Goal: Ask a question

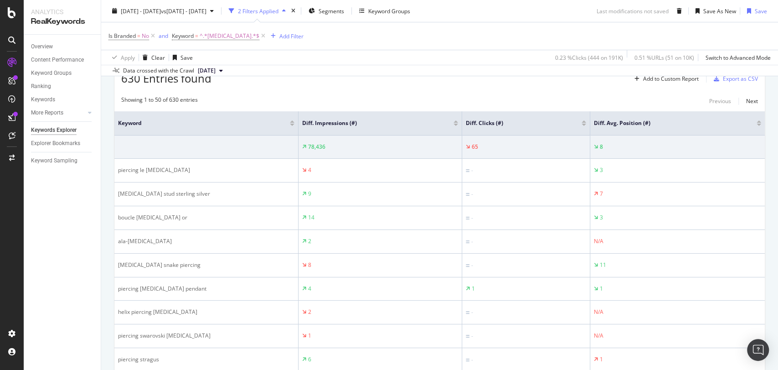
scroll to position [64, 0]
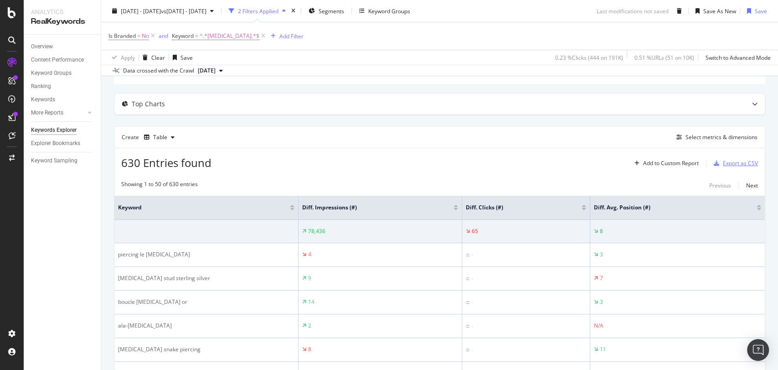
click at [723, 161] on div "Export as CSV" at bounding box center [740, 163] width 35 height 8
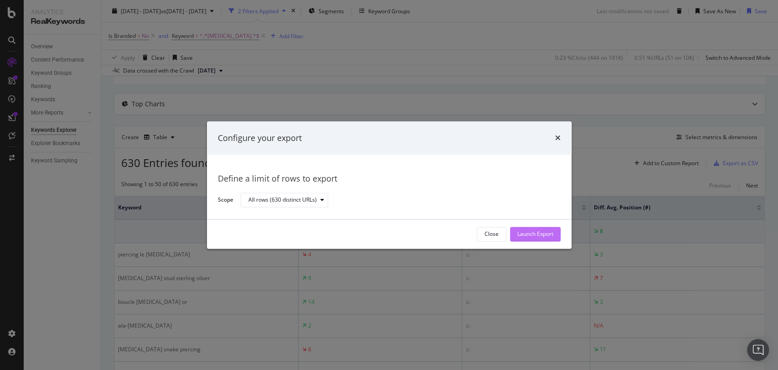
click at [543, 229] on div "Launch Export" at bounding box center [536, 234] width 36 height 14
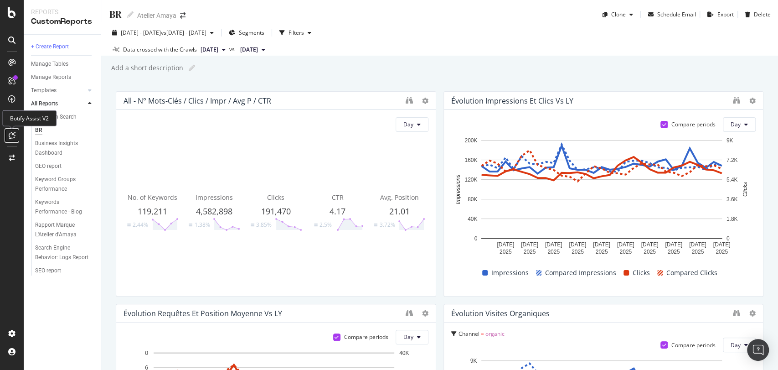
click at [12, 133] on icon at bounding box center [12, 135] width 7 height 7
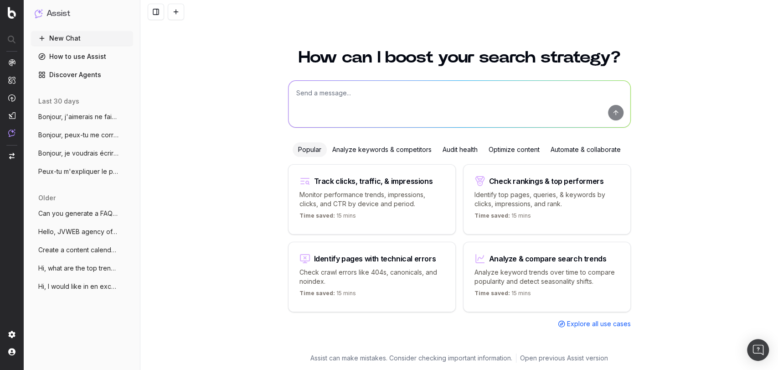
click at [94, 152] on span "Bonjour, je voudrais écrire un nouvel ar" at bounding box center [78, 153] width 80 height 9
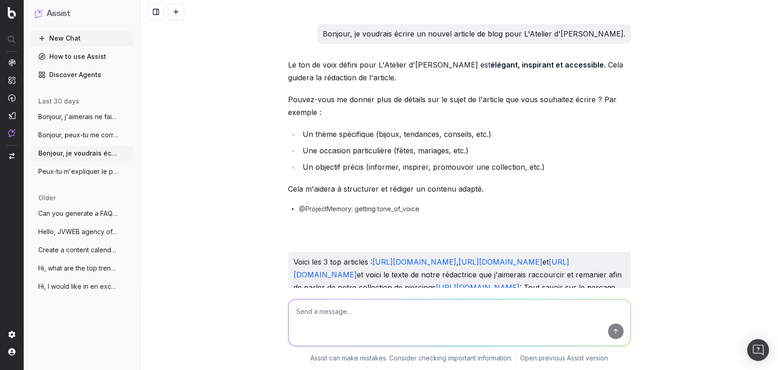
scroll to position [14735, 0]
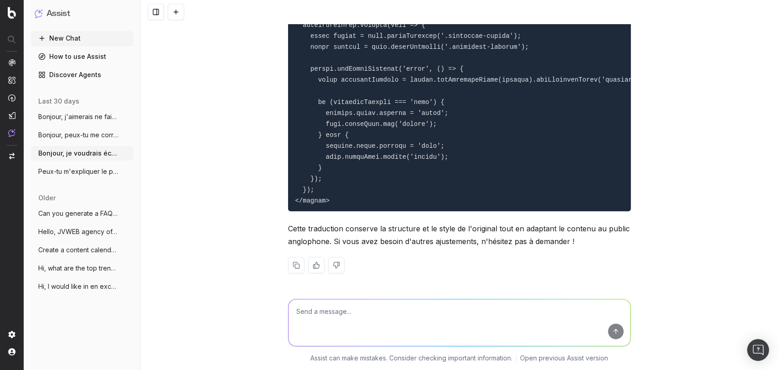
click at [93, 169] on span "Peux-tu m'expliquer le principe d'un REG" at bounding box center [78, 171] width 80 height 9
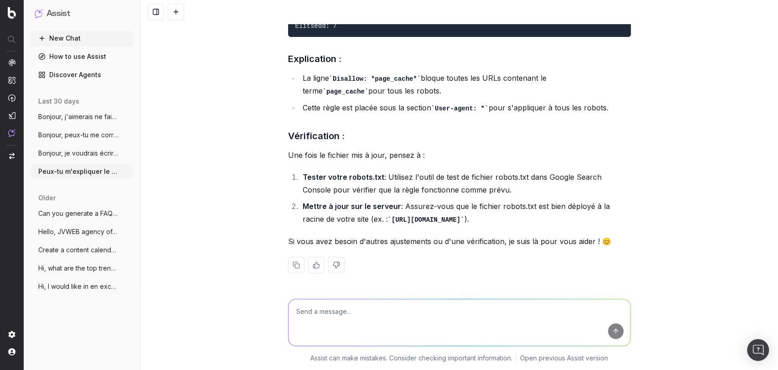
scroll to position [6809, 0]
click at [90, 267] on span "Hi, what are the top trending websites t" at bounding box center [78, 268] width 80 height 9
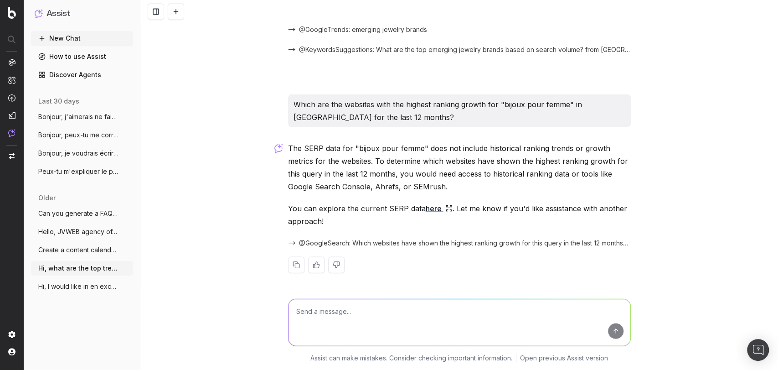
scroll to position [1144, 0]
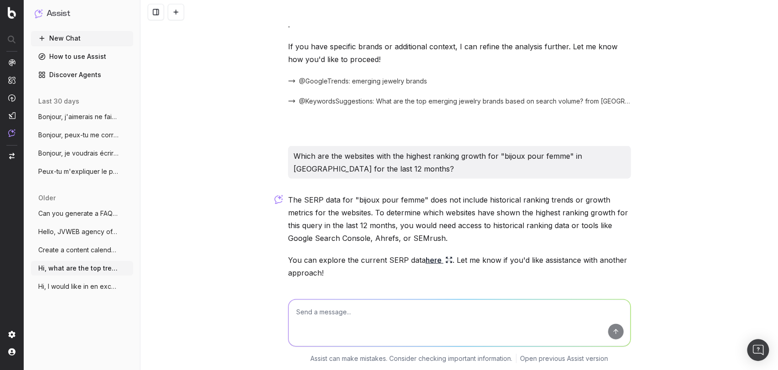
click at [89, 289] on span "Hi, I would like in en excel all the non" at bounding box center [78, 286] width 80 height 9
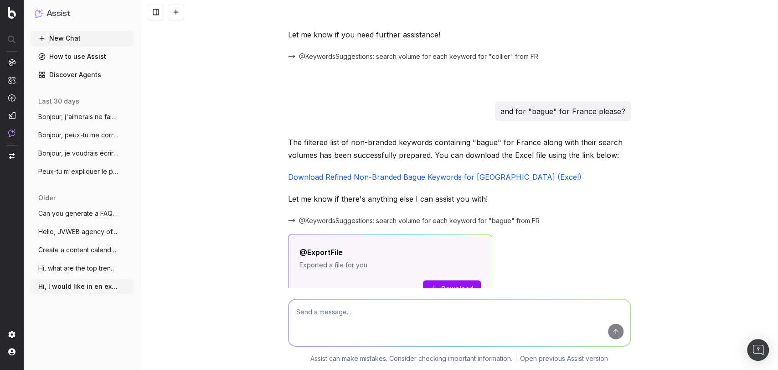
scroll to position [2344, 0]
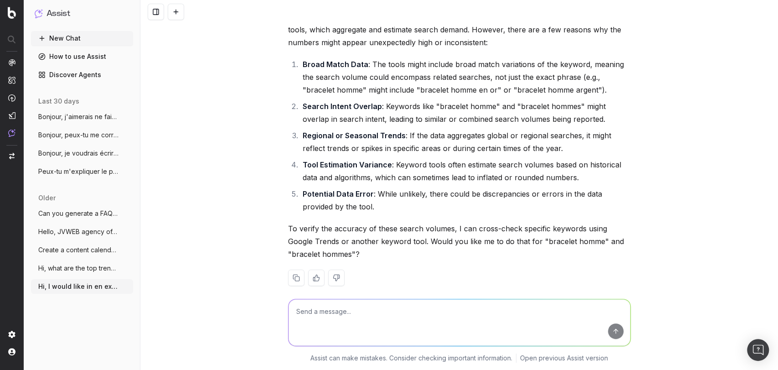
click at [97, 274] on button "Hi, what are the top trending websites t" at bounding box center [82, 268] width 102 height 15
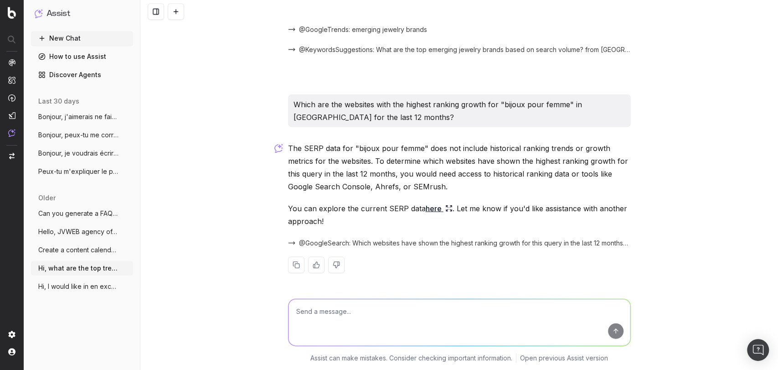
scroll to position [1144, 0]
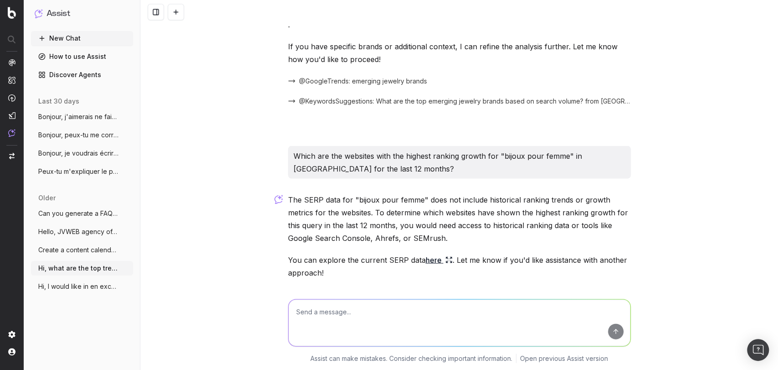
click at [425, 307] on textarea at bounding box center [460, 322] width 342 height 47
type textarea "Bonjour, c'est encore moi peux-tu m'actualiser les extracts pour août ?"
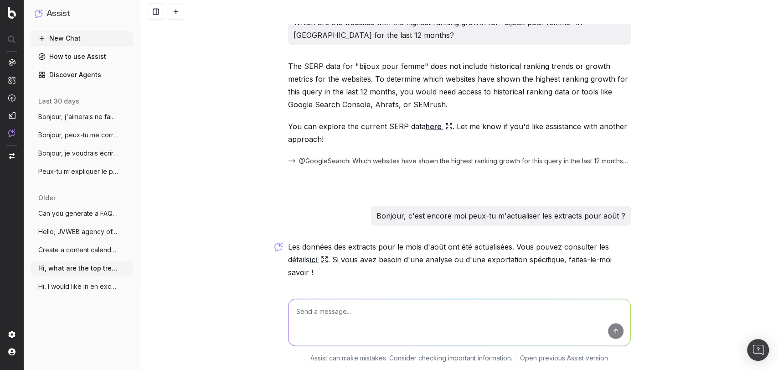
click at [315, 253] on link "ici" at bounding box center [319, 259] width 19 height 13
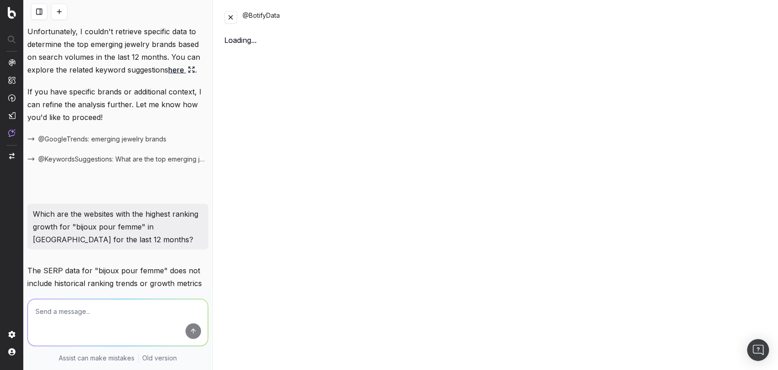
scroll to position [1533, 0]
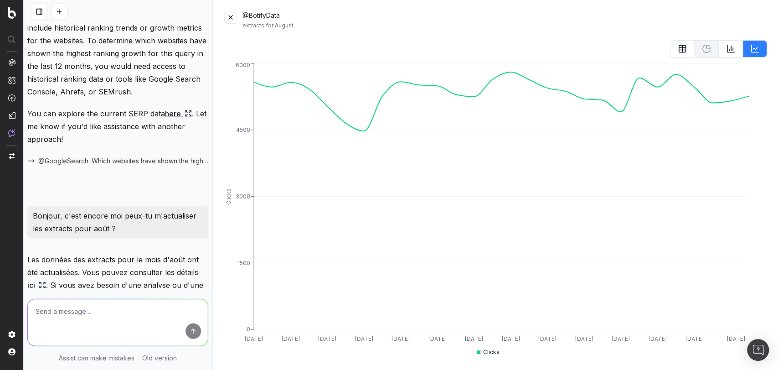
click at [237, 19] on div "@BotifyData extracts for August" at bounding box center [495, 20] width 543 height 18
click at [236, 19] on button at bounding box center [230, 17] width 13 height 13
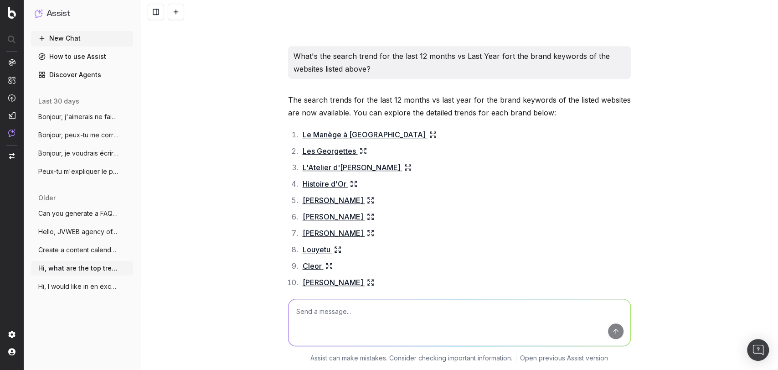
scroll to position [302, 0]
click at [93, 292] on button "Hi, I would like in en excel all the non" at bounding box center [82, 286] width 102 height 15
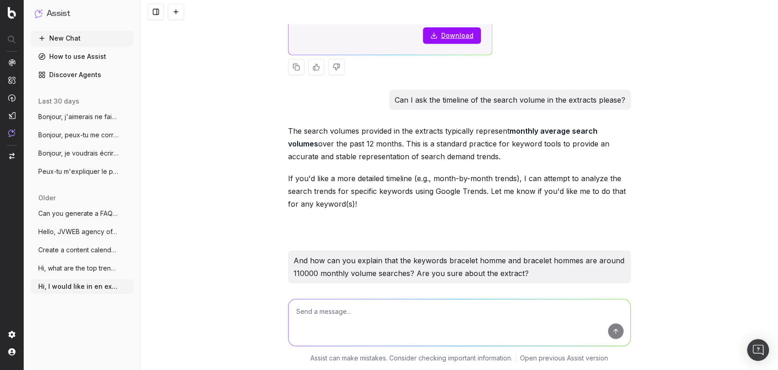
scroll to position [2344, 0]
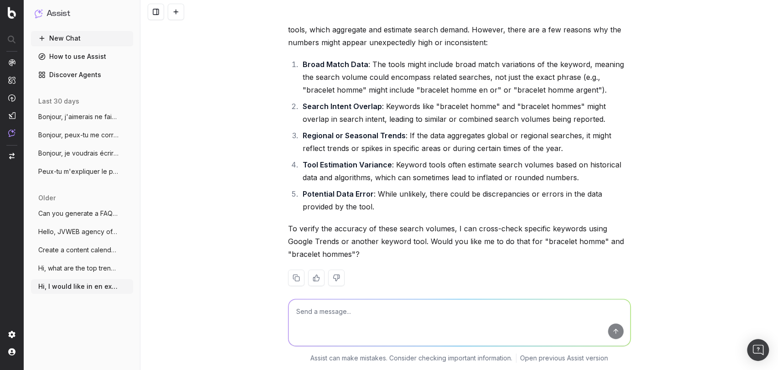
click at [343, 303] on textarea at bounding box center [460, 322] width 342 height 47
type textarea "Bonjour, peux-tu m'actualiser l'extract pour août stp ?"
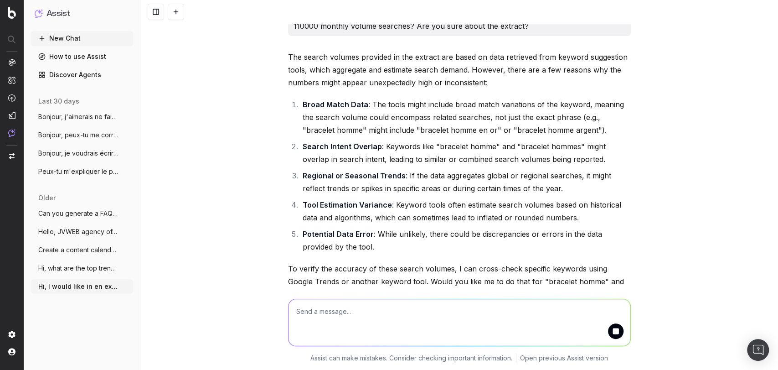
click at [103, 176] on button "Peux-tu m'expliquer le principe d'un REG" at bounding box center [82, 171] width 102 height 15
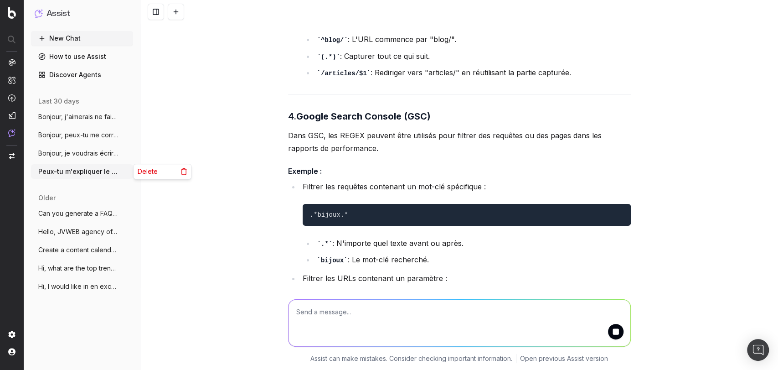
click at [124, 175] on icon "button" at bounding box center [126, 171] width 7 height 7
click at [152, 170] on span "Delete" at bounding box center [147, 171] width 20 height 9
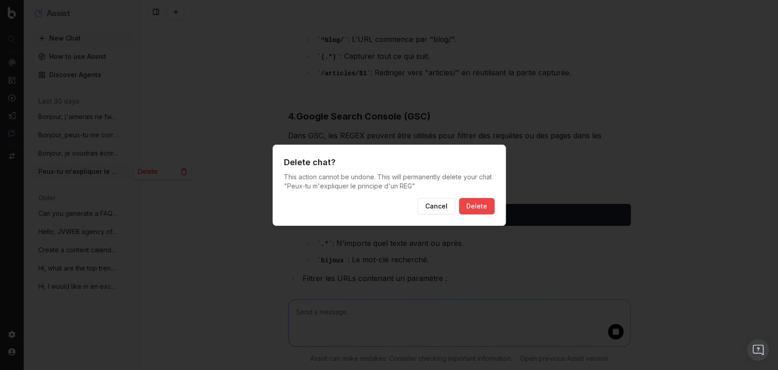
click at [484, 199] on button "Delete" at bounding box center [477, 206] width 36 height 16
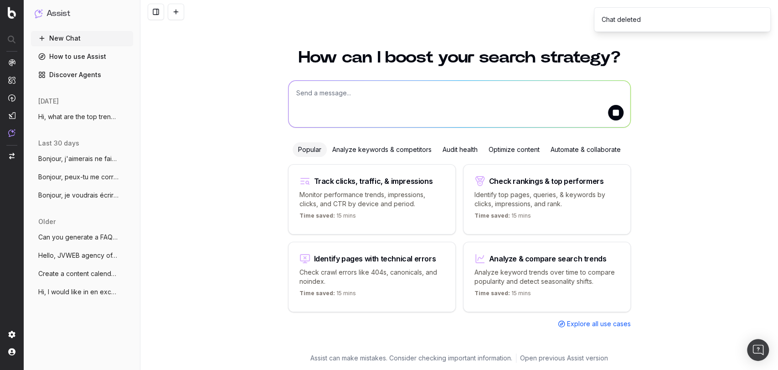
click at [95, 179] on span "Bonjour, peux-tu me corriger cette ligne" at bounding box center [78, 176] width 80 height 9
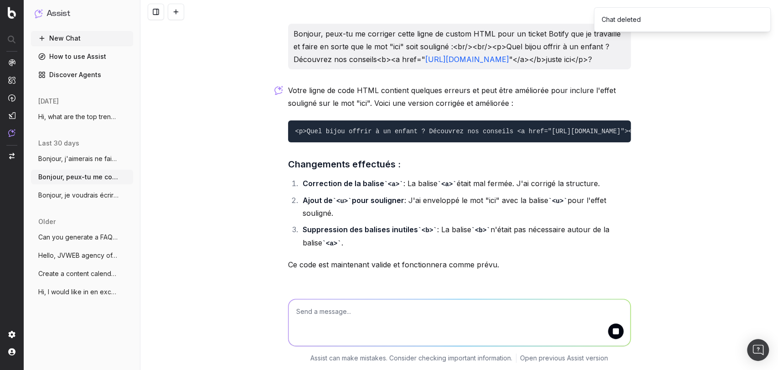
scroll to position [3, 0]
click at [124, 180] on icon "button" at bounding box center [126, 176] width 7 height 7
click at [155, 180] on span "Delete" at bounding box center [147, 176] width 20 height 9
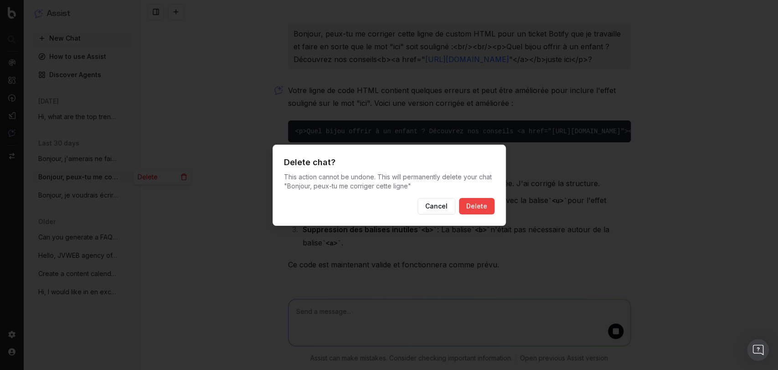
click at [469, 202] on button "Delete" at bounding box center [477, 206] width 36 height 16
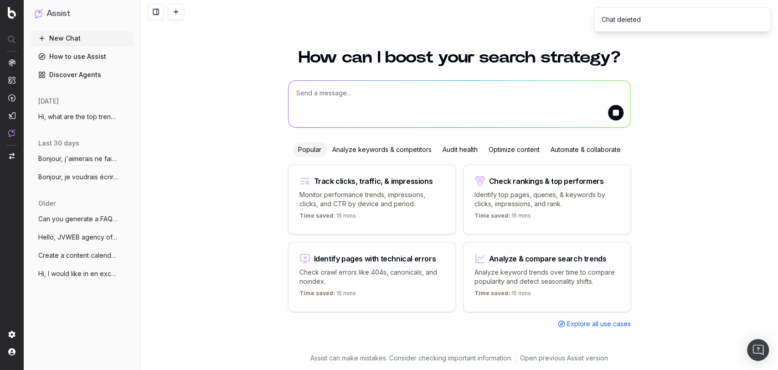
click at [95, 162] on span "Bonjour, j'aimerais ne faire apparaître" at bounding box center [78, 158] width 80 height 9
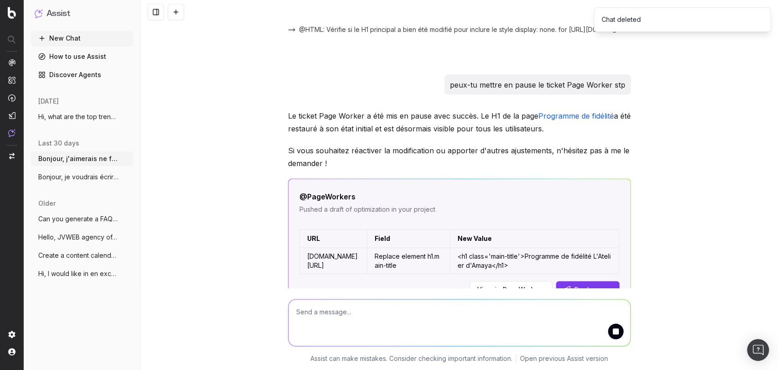
scroll to position [1088, 0]
click at [124, 159] on icon "button" at bounding box center [126, 158] width 7 height 7
click at [153, 160] on span "Delete" at bounding box center [147, 158] width 20 height 9
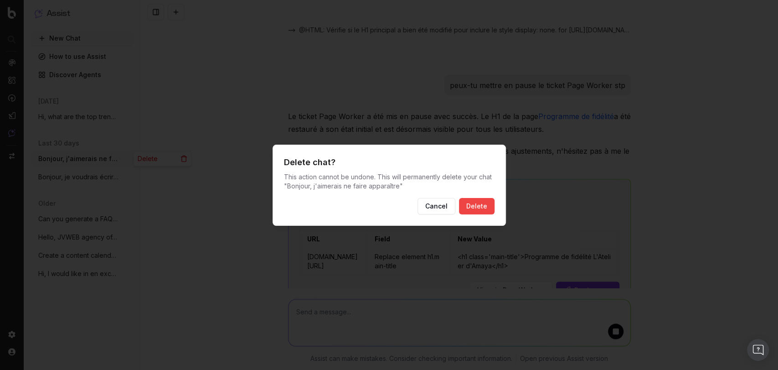
click at [478, 204] on button "Delete" at bounding box center [477, 206] width 36 height 16
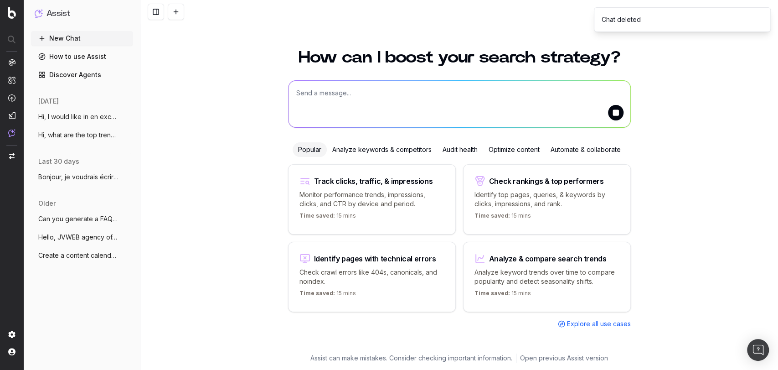
click at [88, 119] on span "Hi, I would like in en excel all the non" at bounding box center [78, 116] width 80 height 9
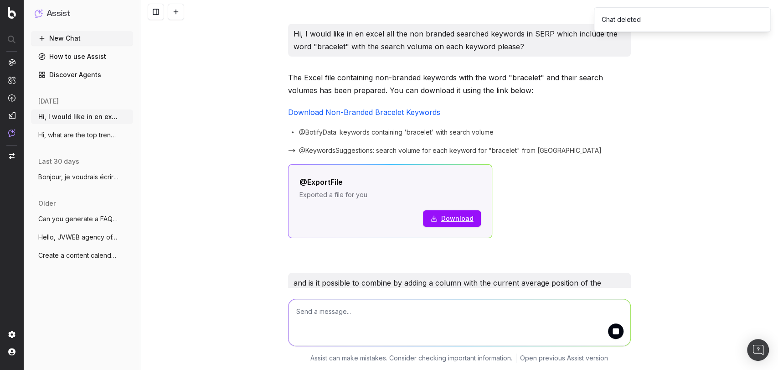
scroll to position [2392, 0]
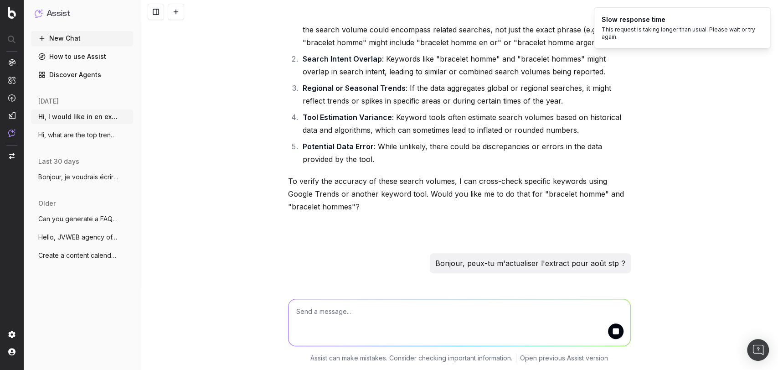
click at [67, 137] on span "Hi, what are the top trending websites t" at bounding box center [78, 134] width 80 height 9
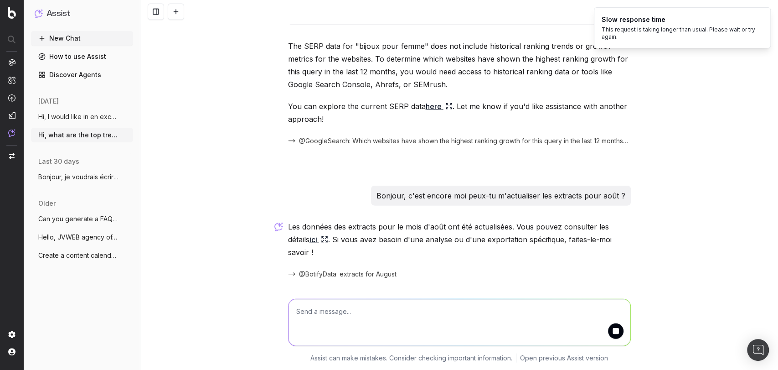
scroll to position [1246, 0]
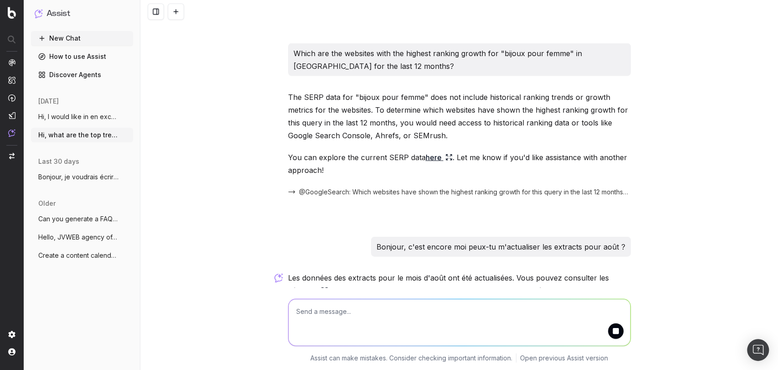
click at [81, 112] on span "Hi, I would like in en excel all the non" at bounding box center [78, 116] width 80 height 9
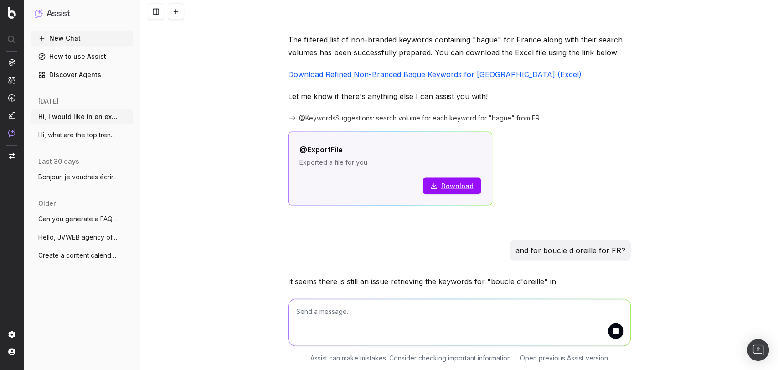
scroll to position [2392, 0]
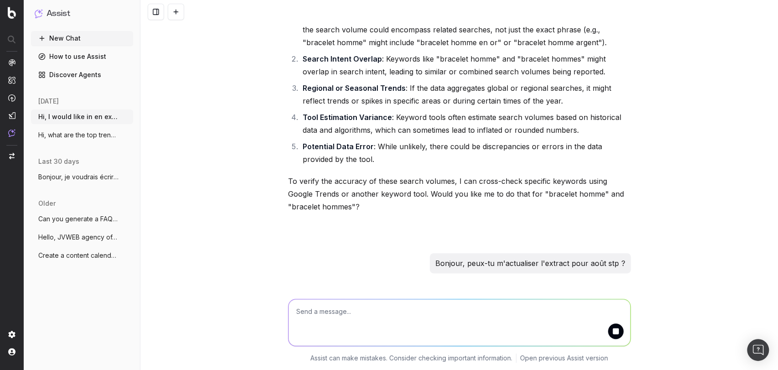
click at [373, 300] on textarea at bounding box center [460, 322] width 342 height 47
type textarea "Bonjour, as-"
